Goal: Transaction & Acquisition: Book appointment/travel/reservation

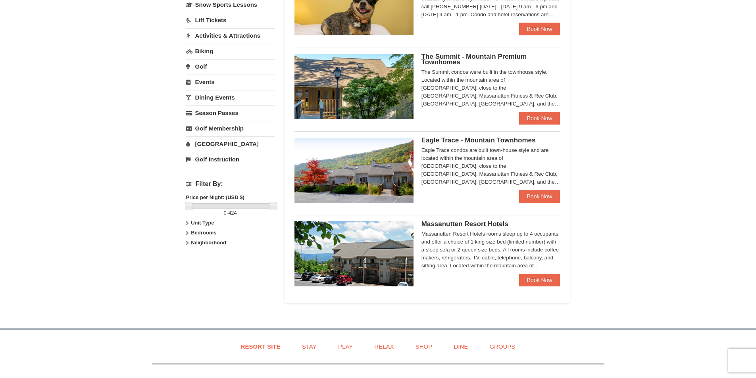
scroll to position [169, 0]
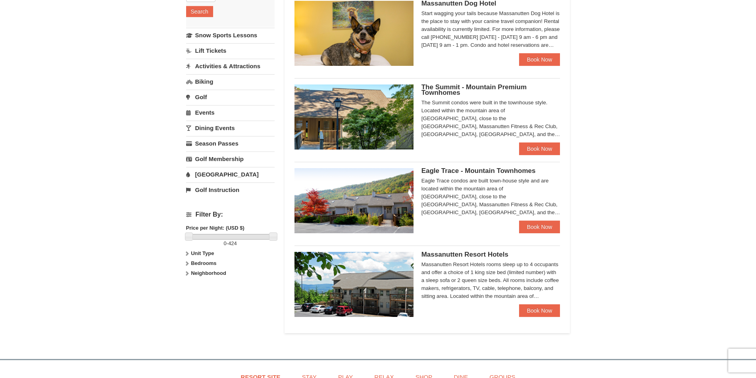
click at [206, 108] on link "Events" at bounding box center [230, 112] width 89 height 15
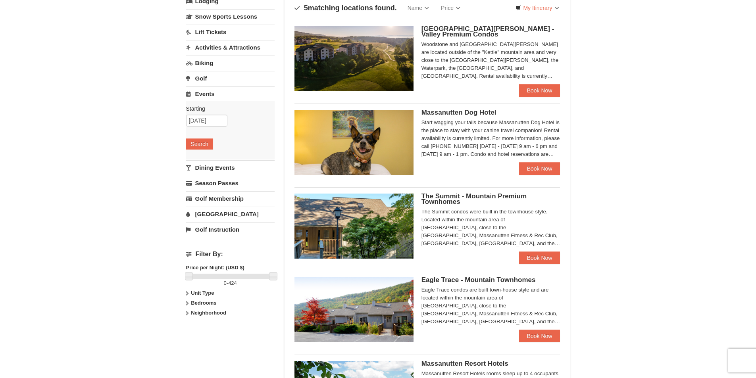
scroll to position [0, 0]
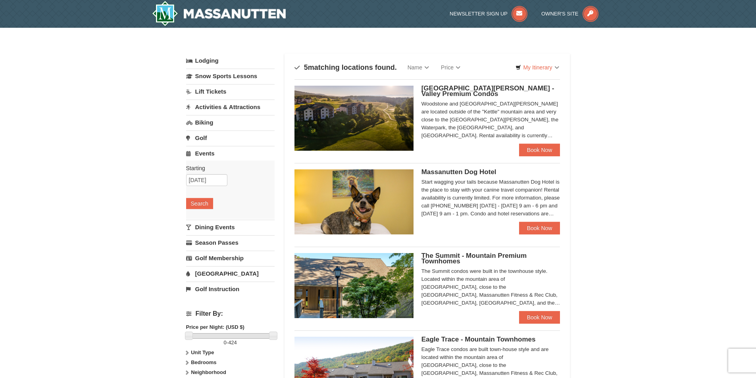
click at [450, 88] on span "Woodstone Meadows - Valley Premium Condos" at bounding box center [488, 91] width 133 height 13
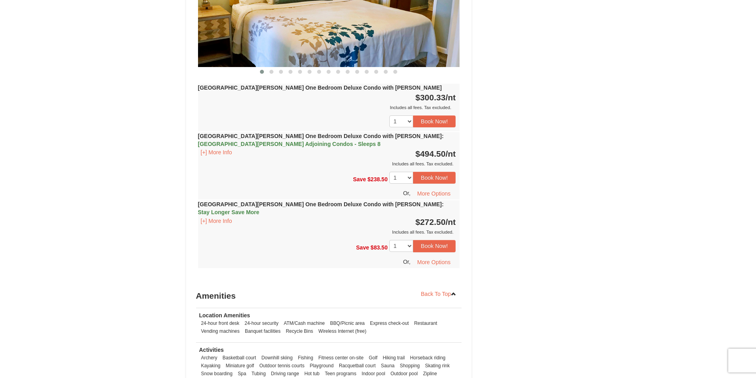
scroll to position [824, 0]
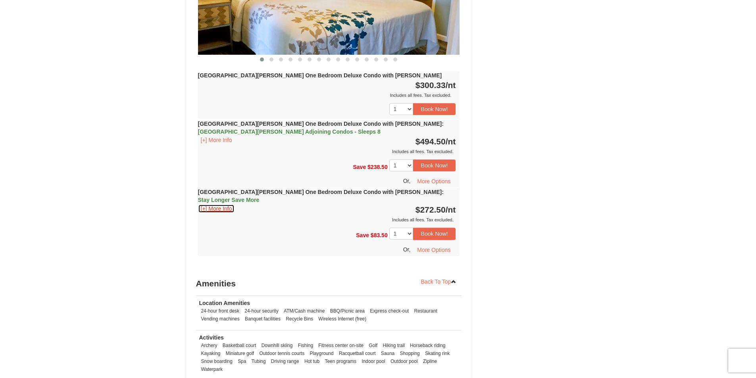
click at [214, 204] on button "[+] More Info" at bounding box center [216, 208] width 37 height 9
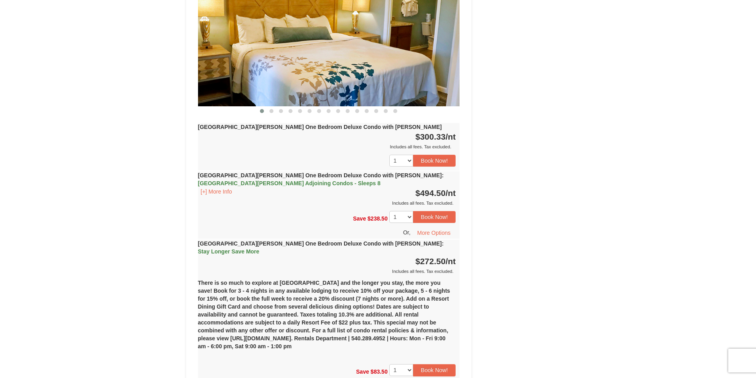
scroll to position [754, 0]
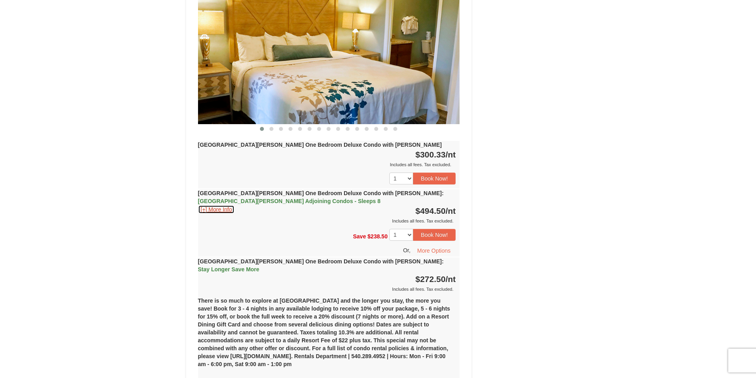
click at [224, 205] on button "[+] More Info" at bounding box center [216, 209] width 37 height 9
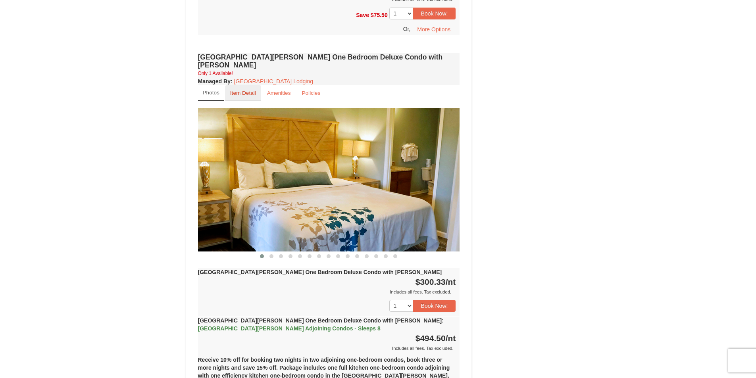
scroll to position [625, 0]
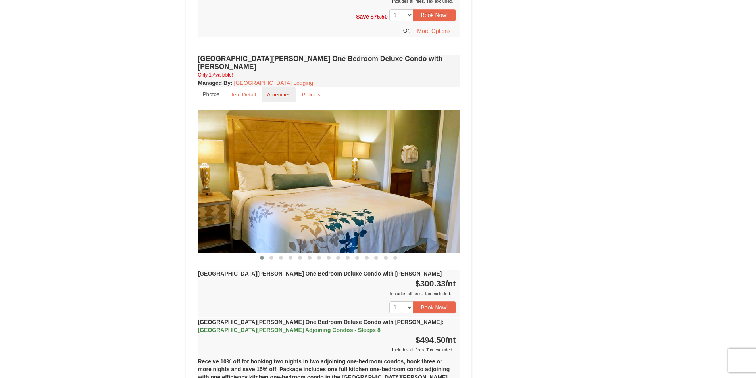
click at [287, 92] on small "Amenities" at bounding box center [279, 95] width 24 height 6
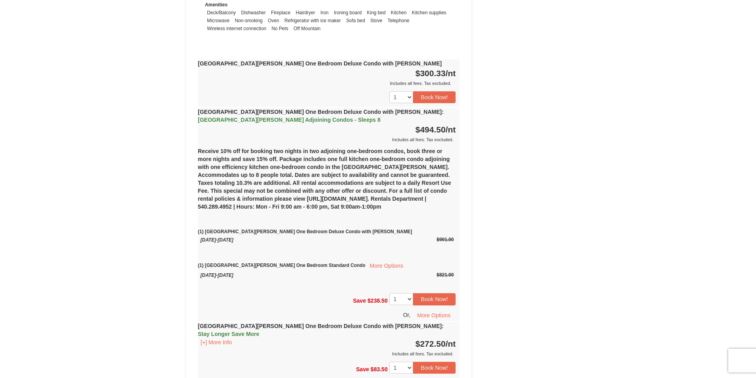
scroll to position [744, 0]
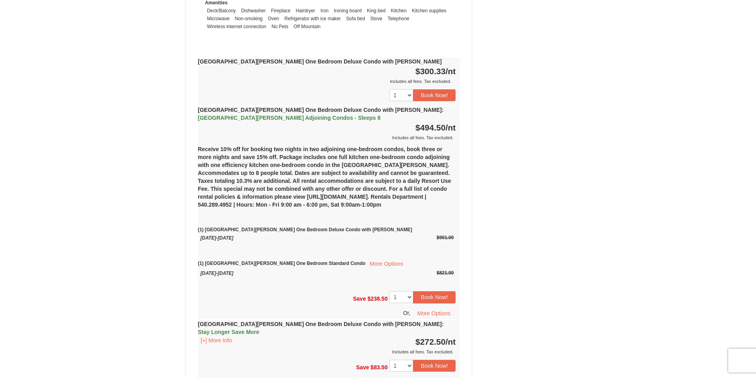
click at [235, 106] on div "Woodstone Meadows One Bedroom Deluxe Condo with Jacuzzi : Casa de Campo Adjoini…" at bounding box center [329, 124] width 262 height 36
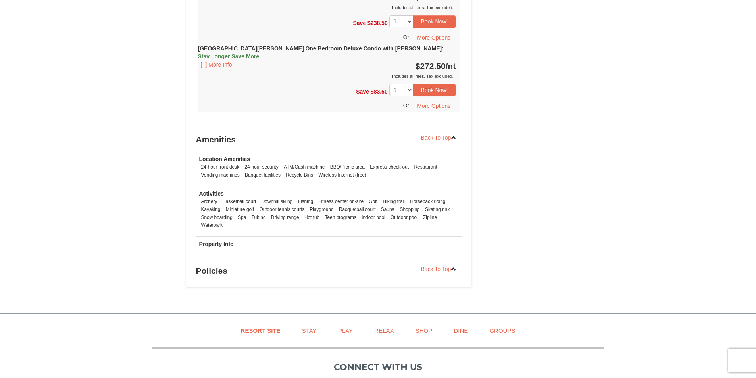
scroll to position [916, 0]
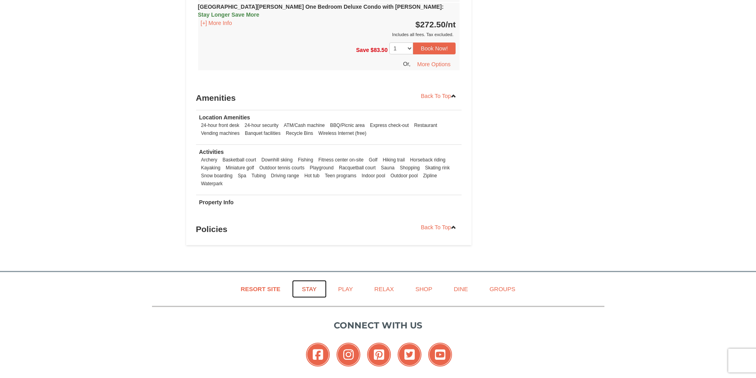
click at [308, 280] on link "Stay" at bounding box center [309, 289] width 35 height 18
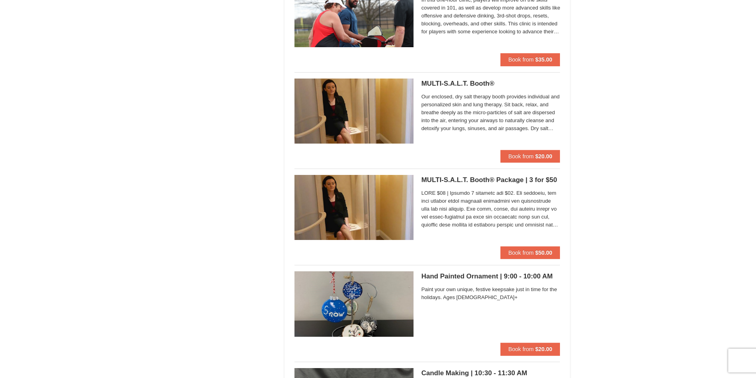
scroll to position [784, 0]
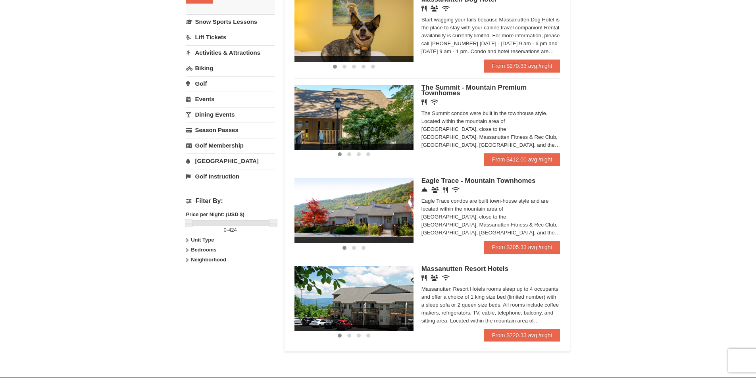
scroll to position [169, 0]
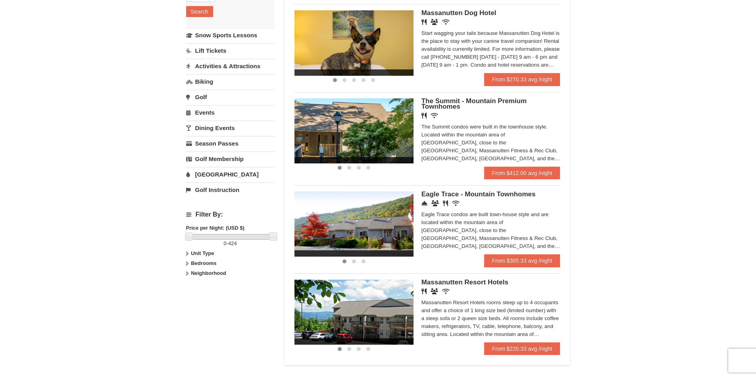
click at [378, 225] on img at bounding box center [354, 224] width 119 height 65
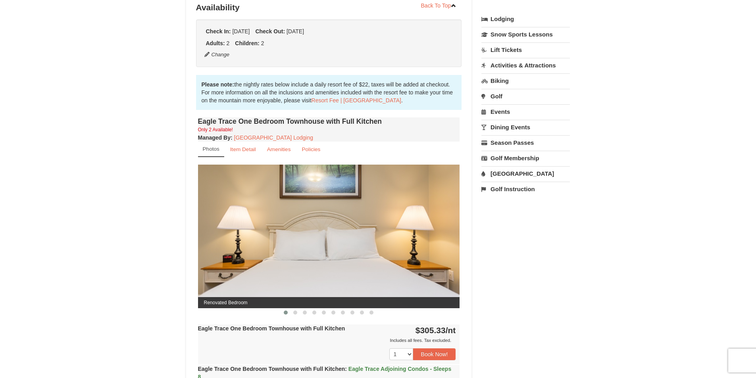
scroll to position [99, 0]
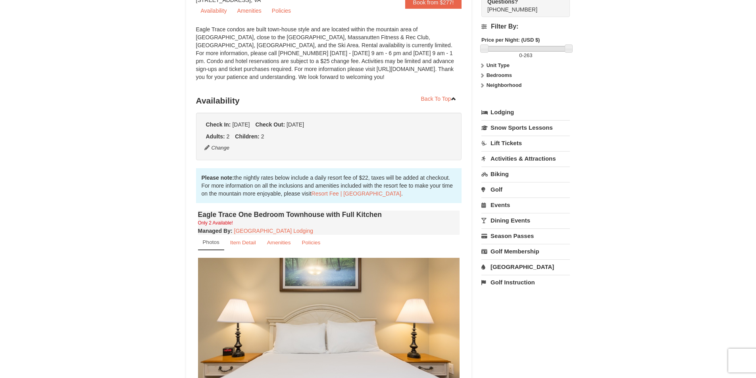
click at [502, 194] on div "Lodging Arrival Please format dates MM/DD/YYYY Please format dates MM/DD/YYYY 1…" at bounding box center [526, 197] width 89 height 185
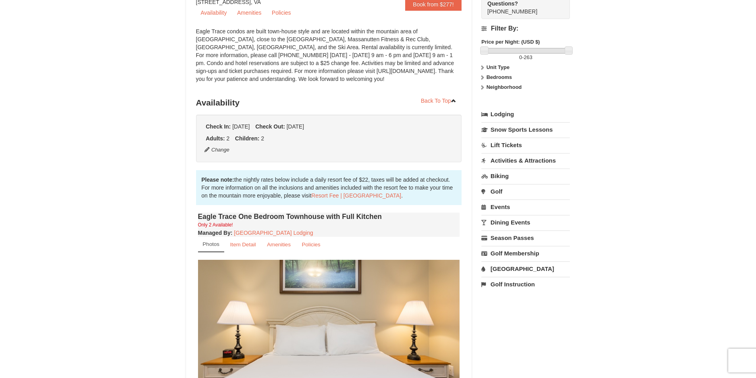
click at [500, 208] on link "Events" at bounding box center [526, 207] width 89 height 15
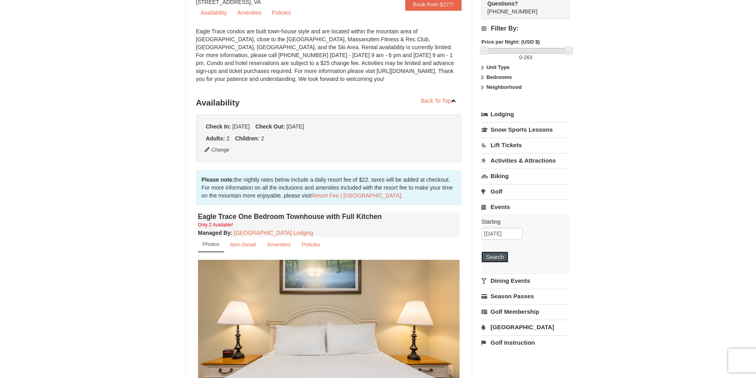
click at [501, 259] on button "Search" at bounding box center [495, 257] width 27 height 11
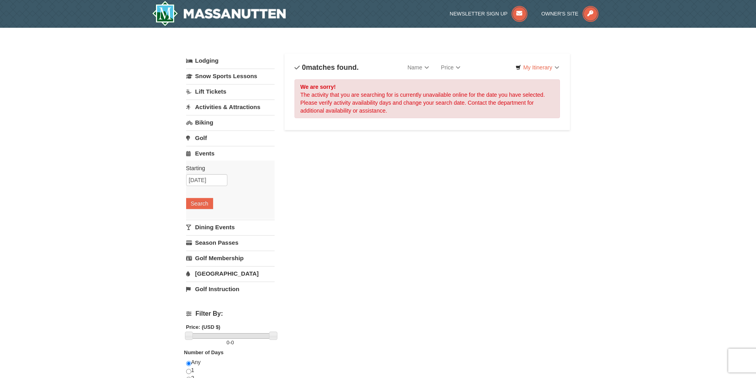
click at [208, 154] on link "Events" at bounding box center [230, 153] width 89 height 15
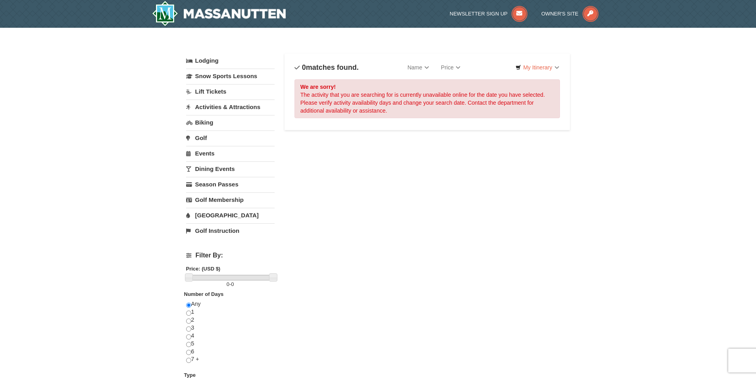
click at [200, 135] on link "Golf" at bounding box center [230, 138] width 89 height 15
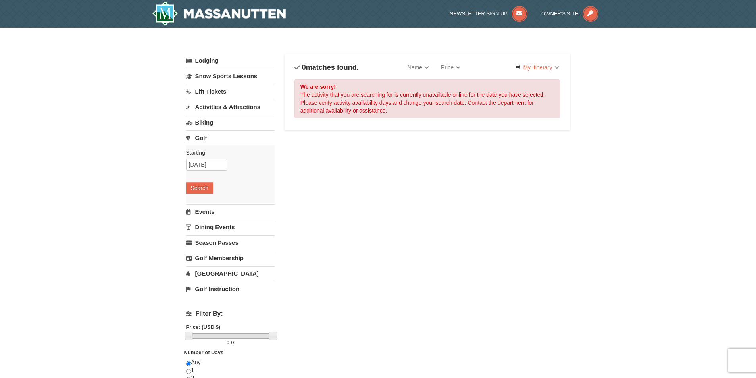
click at [223, 106] on link "Activities & Attractions" at bounding box center [230, 107] width 89 height 15
click at [215, 61] on link "Lodging" at bounding box center [230, 61] width 89 height 14
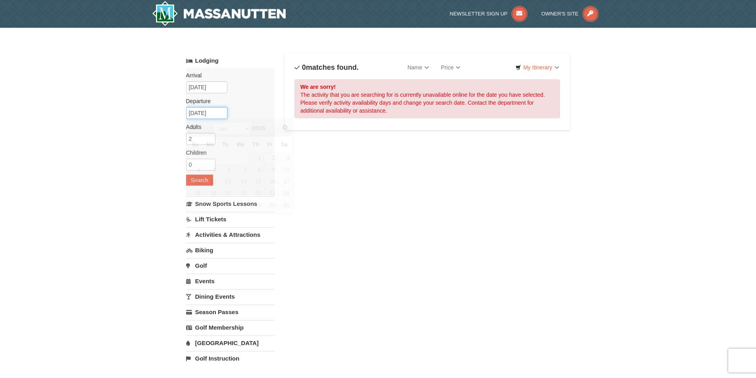
click at [202, 114] on input "01/02/2026" at bounding box center [206, 113] width 41 height 12
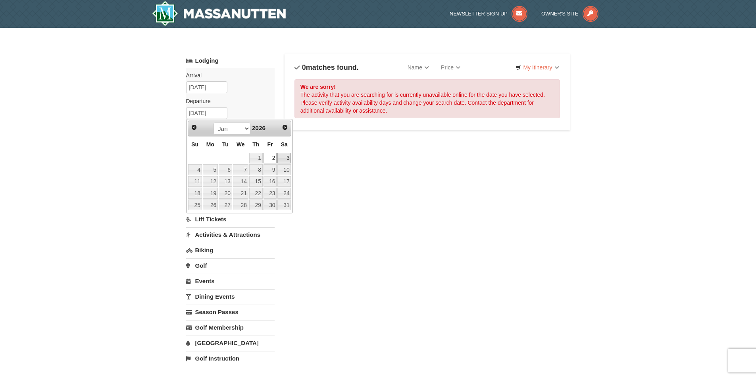
click at [286, 158] on link "3" at bounding box center [283, 158] width 13 height 11
type input "[DATE]"
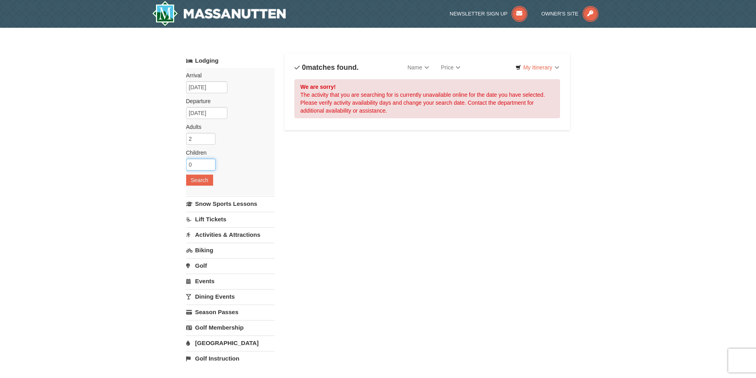
click at [194, 164] on input "0" at bounding box center [200, 165] width 29 height 12
click at [210, 162] on input "1" at bounding box center [200, 165] width 29 height 12
type input "2"
click at [210, 162] on input "2" at bounding box center [200, 165] width 29 height 12
click at [195, 178] on button "Search" at bounding box center [199, 180] width 27 height 11
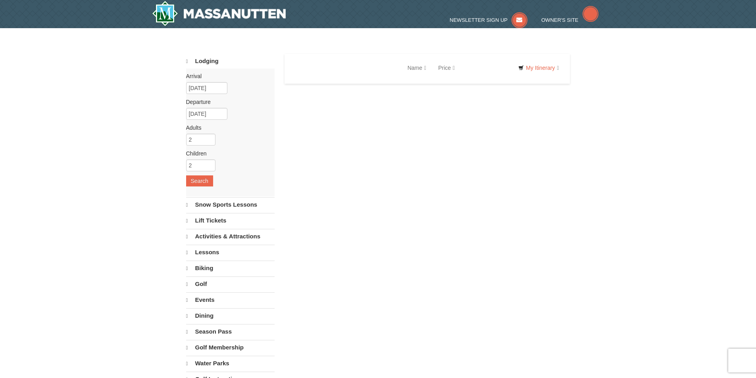
select select "9"
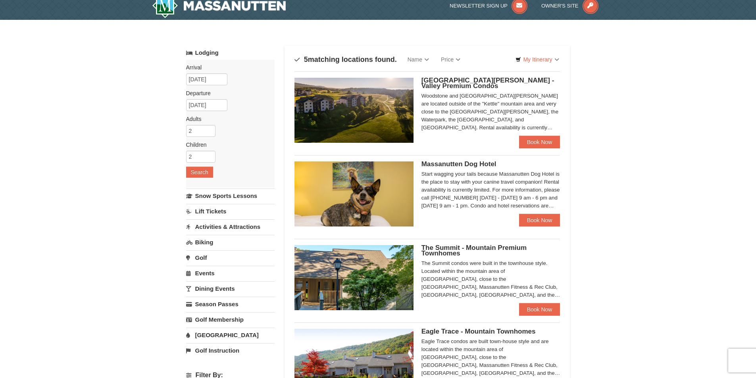
scroll to position [10, 0]
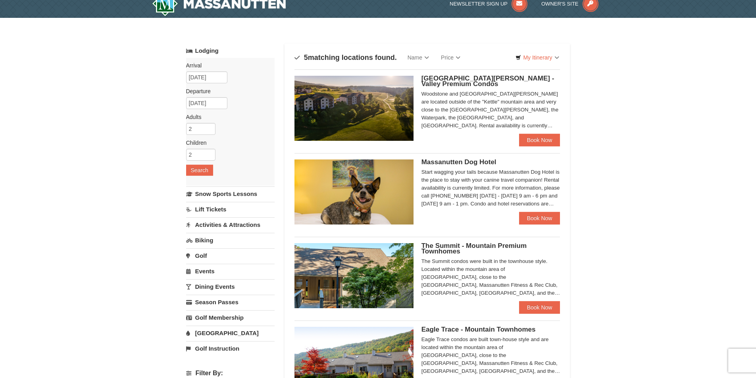
click at [349, 102] on img at bounding box center [354, 108] width 119 height 65
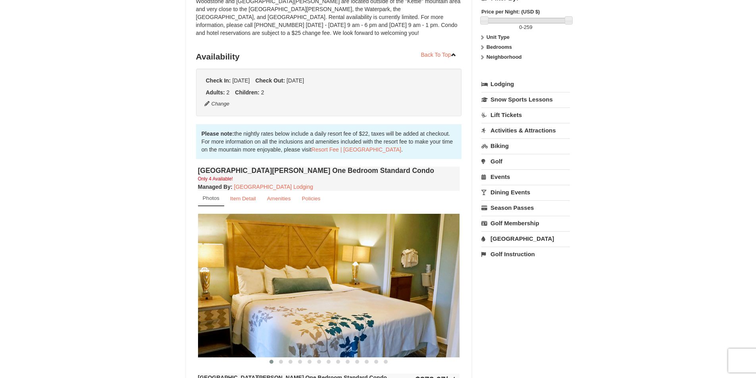
scroll to position [109, 0]
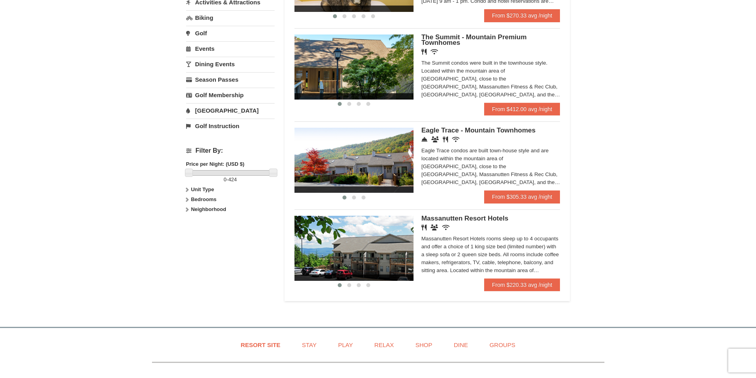
scroll to position [218, 0]
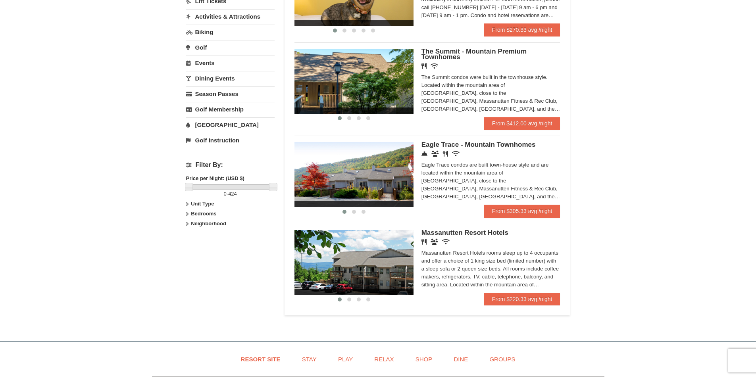
click at [364, 85] on img at bounding box center [354, 81] width 119 height 65
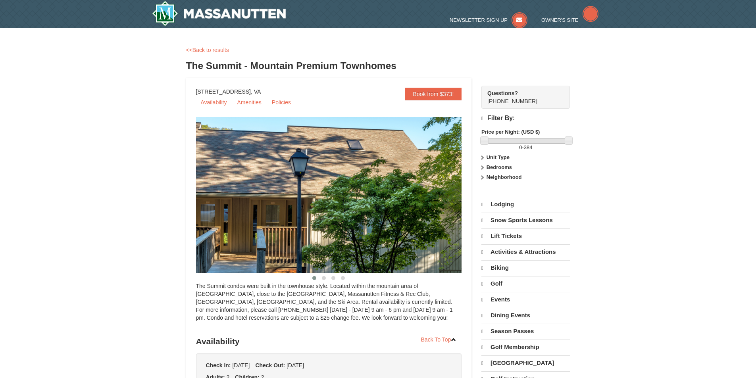
select select "9"
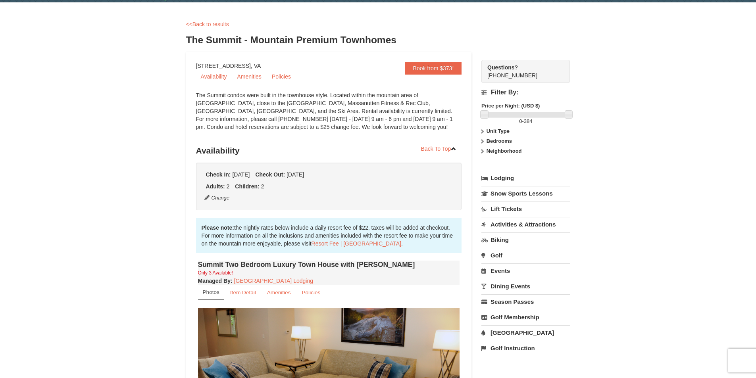
scroll to position [30, 0]
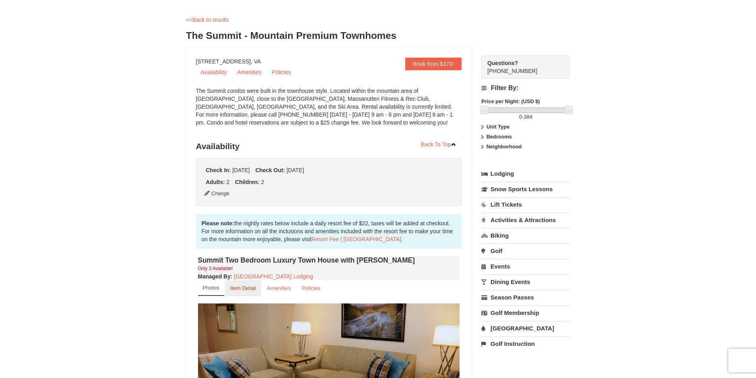
click at [241, 289] on small "Item Detail" at bounding box center [243, 288] width 26 height 6
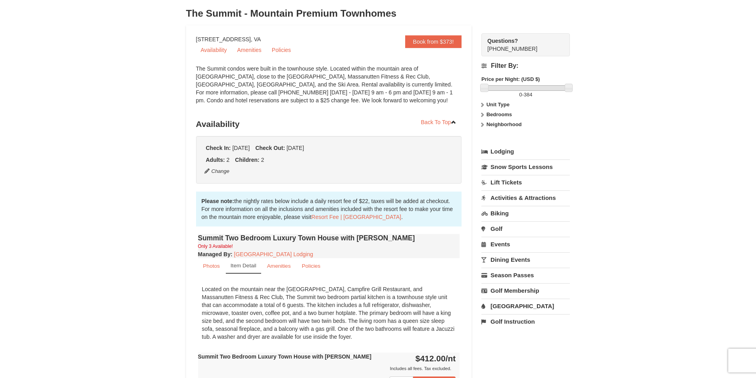
scroll to position [139, 0]
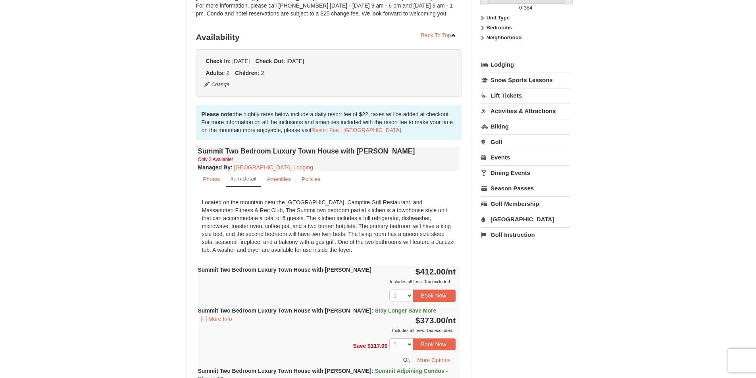
click at [268, 308] on strong "Summit Two Bedroom Luxury Town House with [PERSON_NAME] : Stay Longer Save More" at bounding box center [317, 311] width 239 height 6
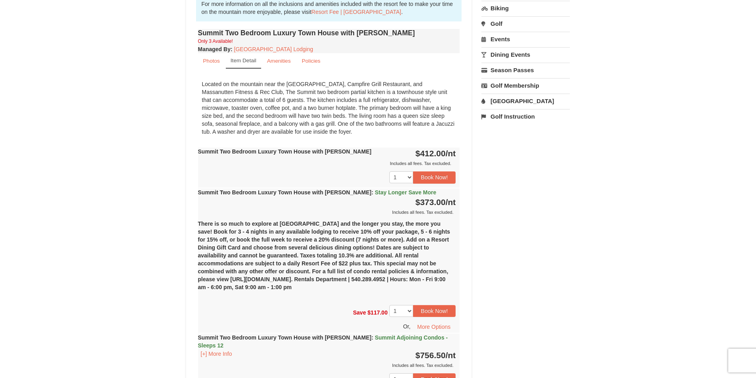
scroll to position [258, 0]
click at [375, 335] on span "Summit Adjoining Condos - Sleeps 12" at bounding box center [323, 341] width 250 height 14
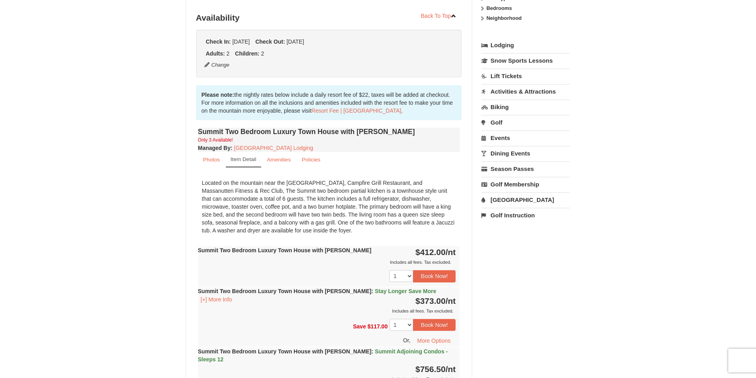
scroll to position [149, 0]
